Goal: Task Accomplishment & Management: Use online tool/utility

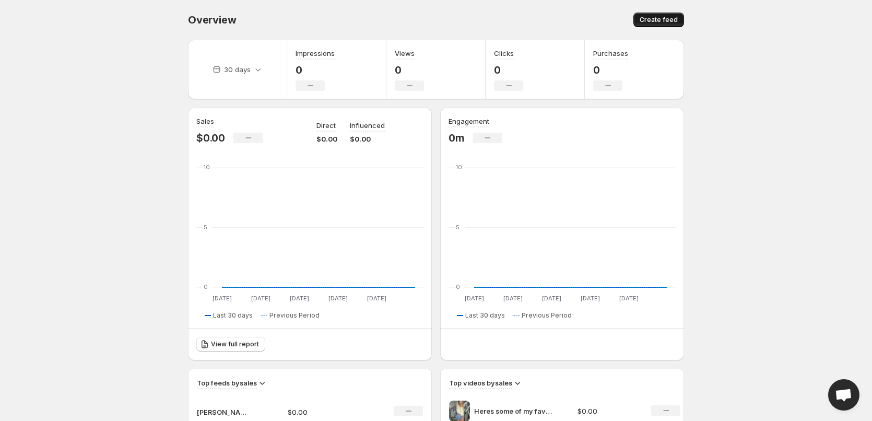
click at [645, 18] on span "Create feed" at bounding box center [659, 20] width 38 height 8
